Goal: Transaction & Acquisition: Purchase product/service

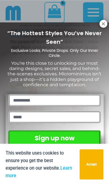
scroll to position [386, 0]
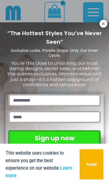
click at [102, 25] on icon at bounding box center [103, 23] width 3 height 3
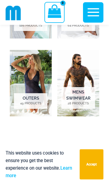
scroll to position [416, 0]
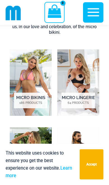
click at [88, 73] on img "Visit product category Micro Lingerie" at bounding box center [78, 82] width 42 height 67
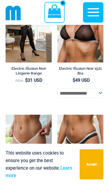
scroll to position [1340, 0]
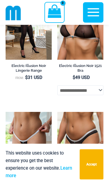
click at [38, 73] on h2 "Electric Illusion Noir Lingerie Range" at bounding box center [29, 68] width 46 height 10
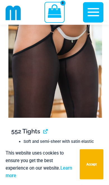
scroll to position [1476, 0]
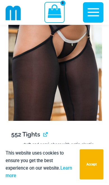
click at [88, 89] on img at bounding box center [55, 51] width 94 height 141
click at [43, 136] on link "View product" at bounding box center [43, 134] width 0 height 7
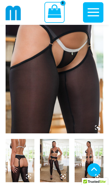
scroll to position [97, 0]
